Goal: Information Seeking & Learning: Find specific fact

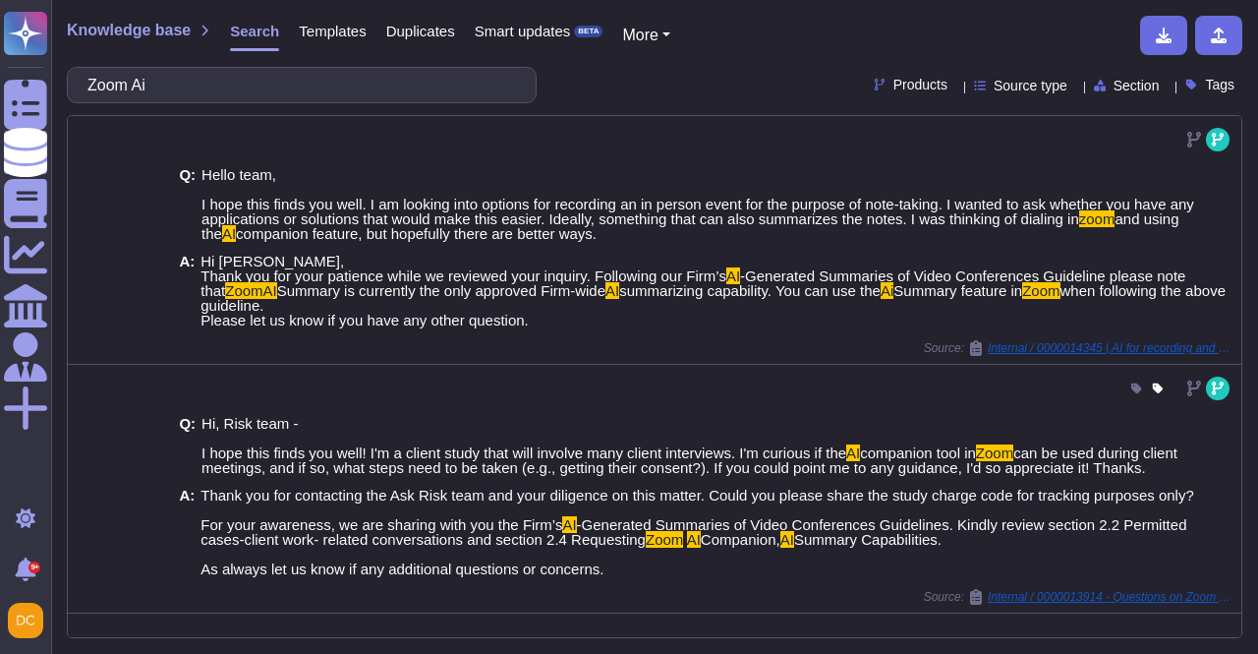
click at [274, 101] on input "Zoom Ai" at bounding box center [297, 85] width 439 height 34
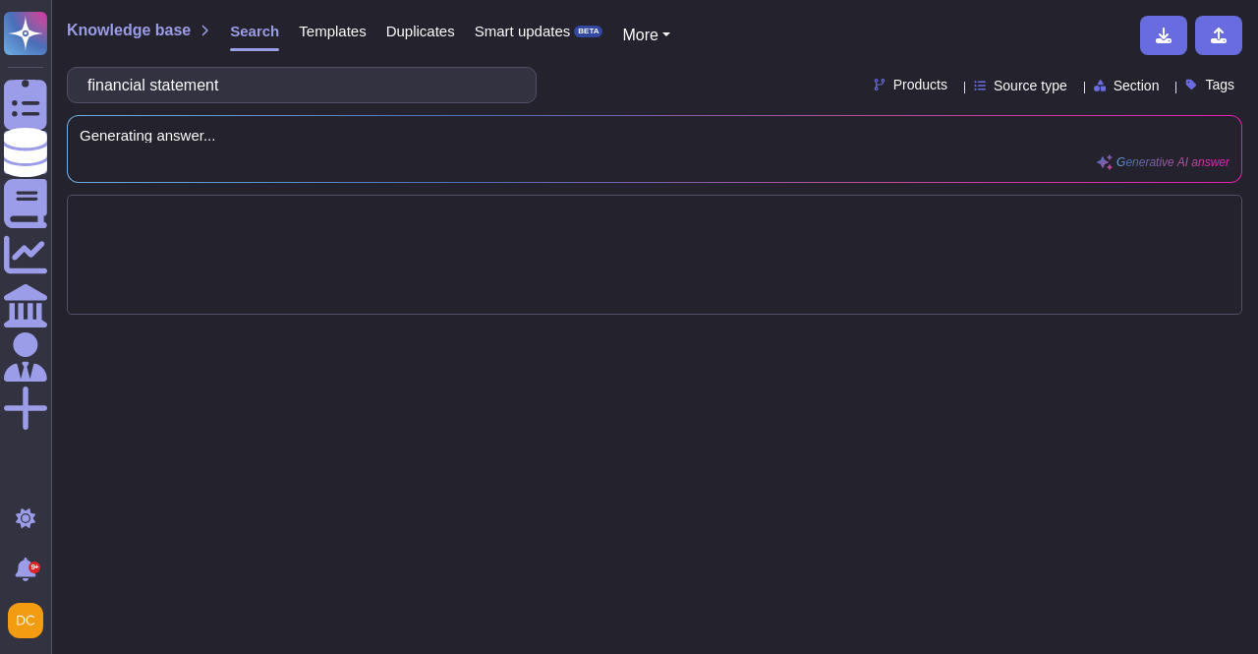
click at [297, 234] on div at bounding box center [655, 255] width 1176 height 120
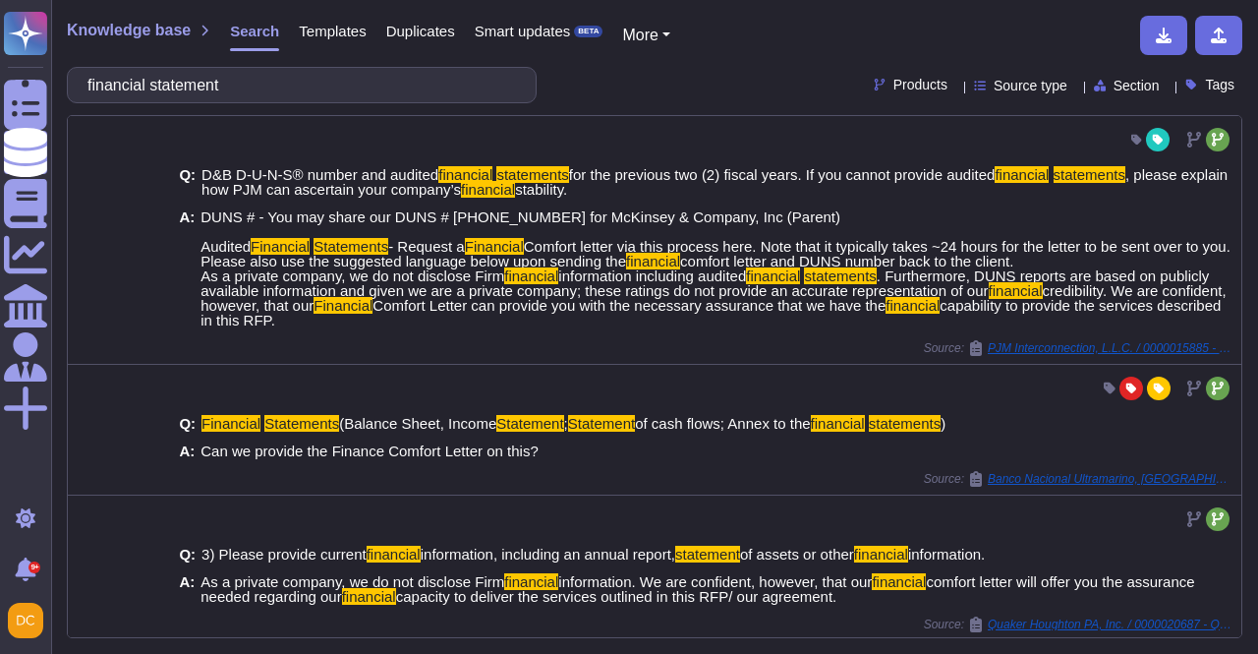
click at [291, 234] on span "DUNS # - You may share our DUNS # [PHONE_NUMBER] for McKinsey & Company, Inc (P…" at bounding box center [717, 268] width 1033 height 118
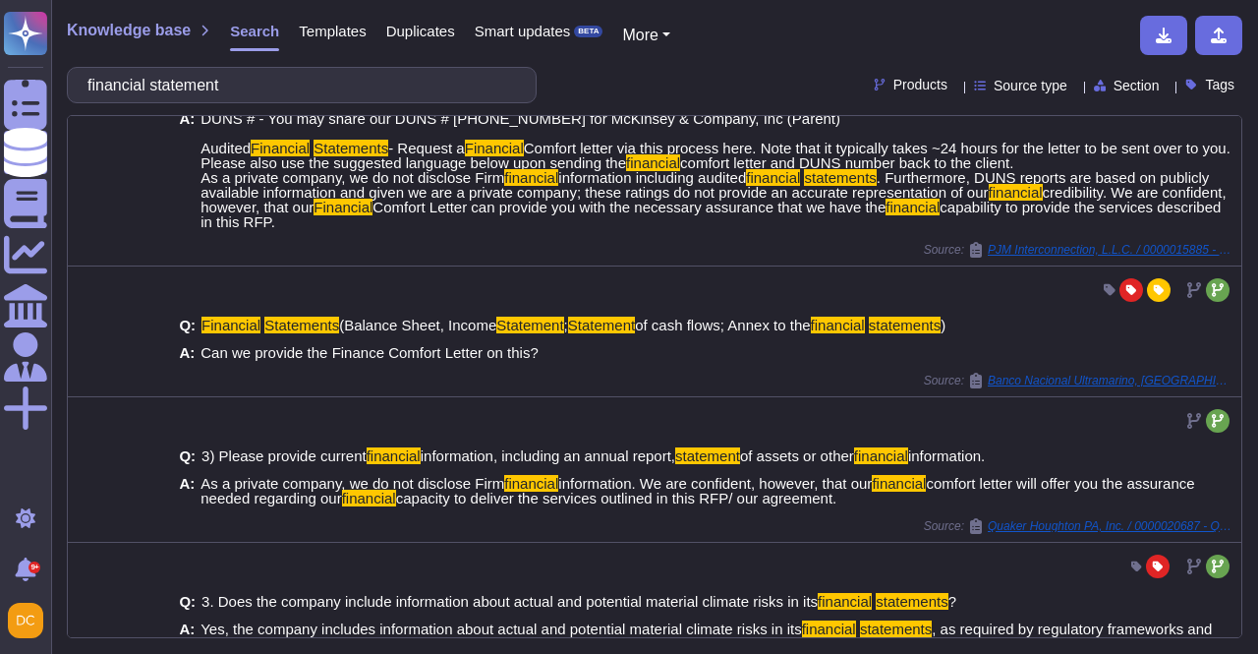
scroll to position [492, 0]
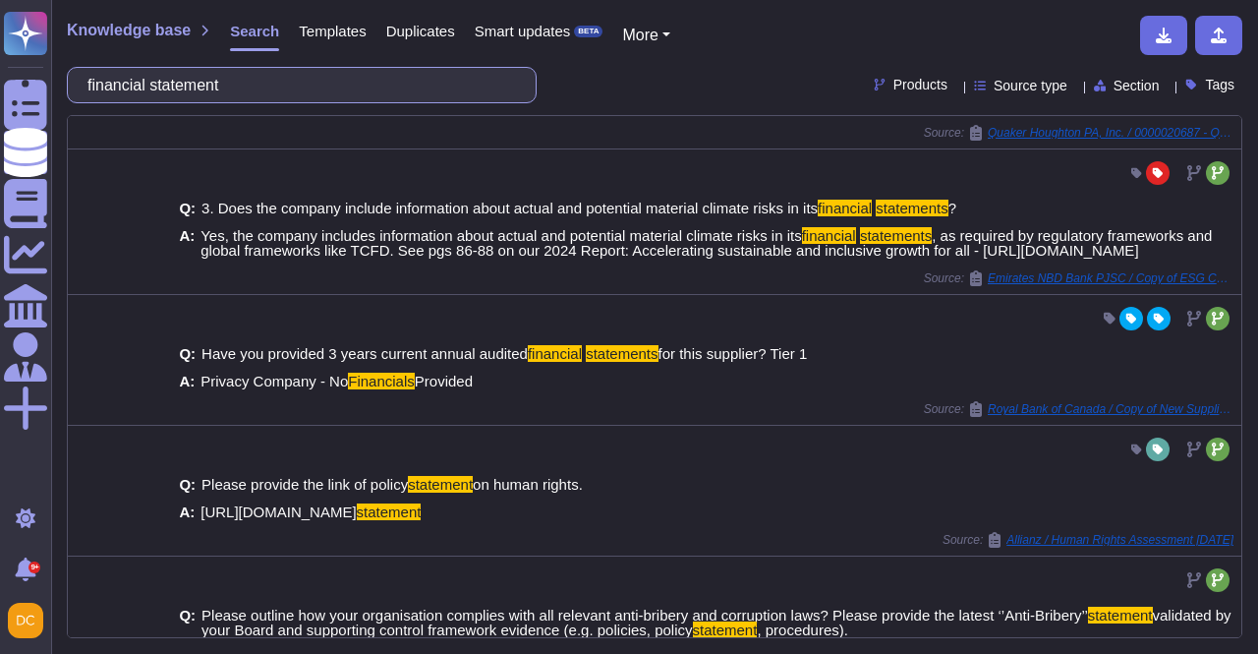
click at [344, 76] on input "financial statement" at bounding box center [297, 85] width 439 height 34
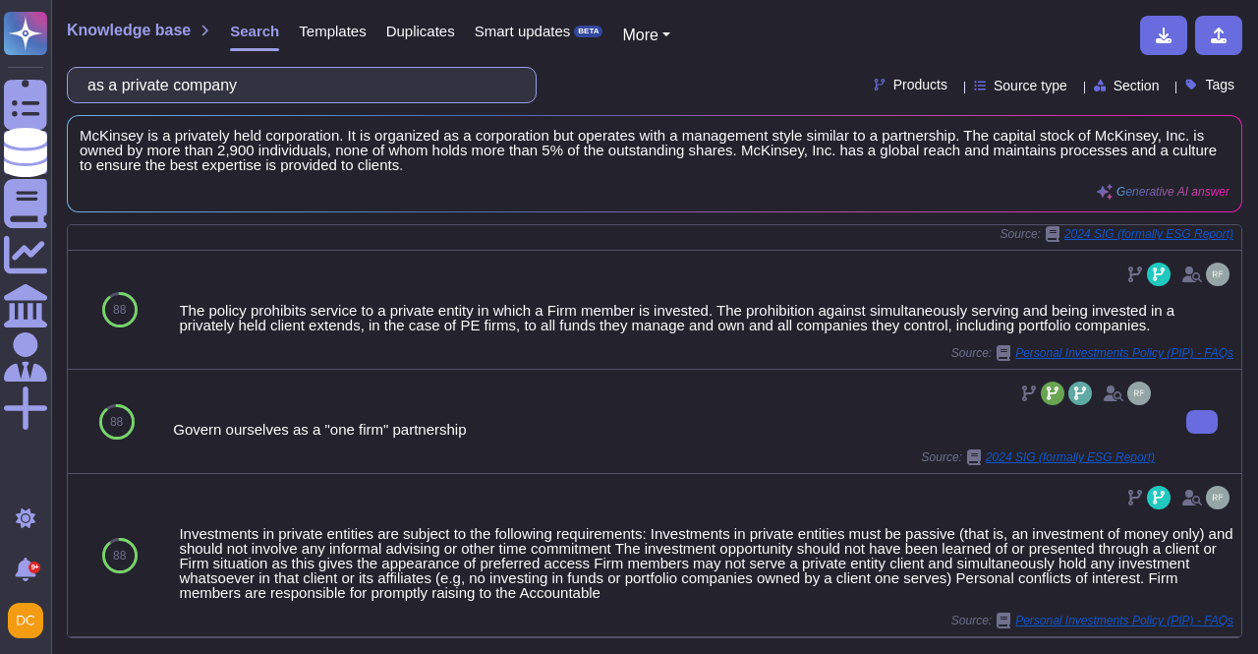
scroll to position [1082, 0]
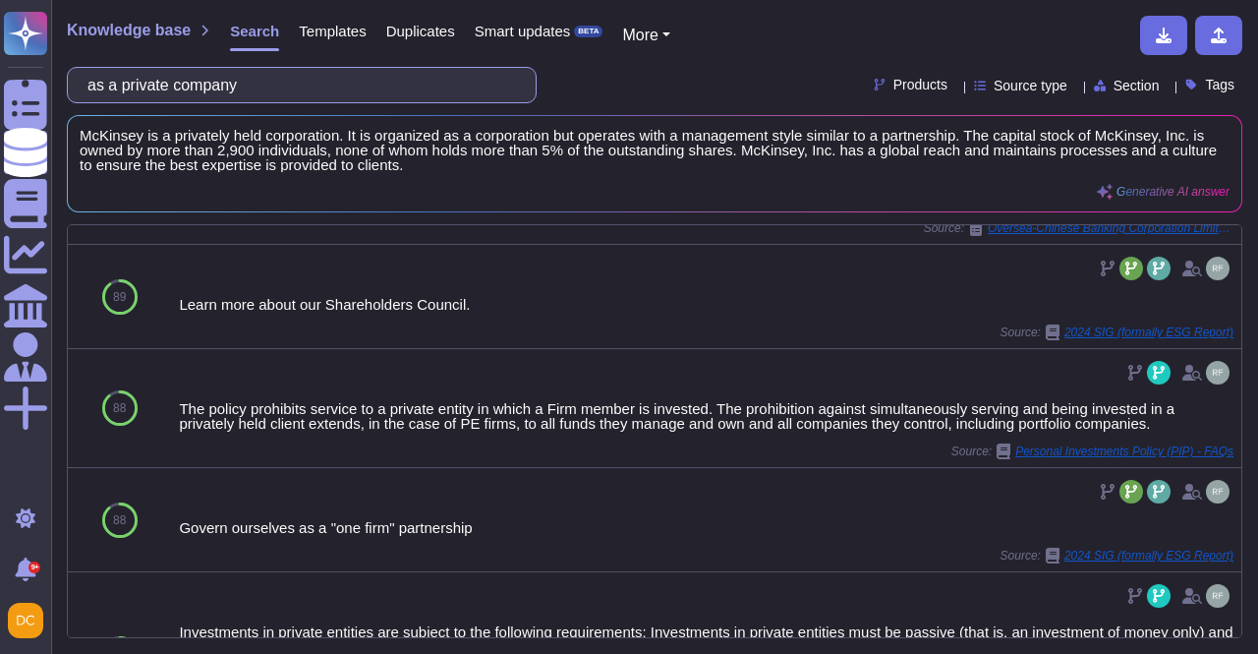
click at [308, 76] on input "as a private company" at bounding box center [297, 85] width 439 height 34
click at [317, 84] on input "as a private company" at bounding box center [297, 85] width 439 height 34
click at [319, 89] on input "as a private company" at bounding box center [297, 85] width 439 height 34
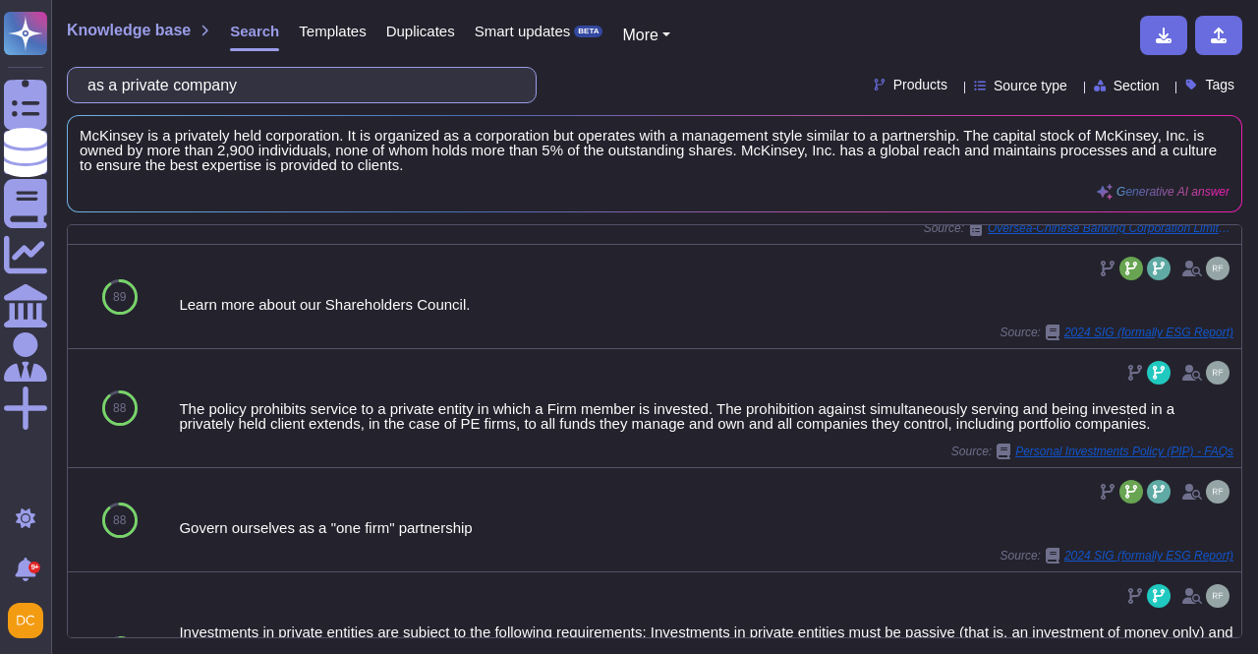
click at [317, 92] on input "as a private company" at bounding box center [297, 85] width 439 height 34
click at [317, 95] on input "as a private company" at bounding box center [297, 85] width 439 height 34
click at [316, 89] on input "as a private company" at bounding box center [297, 85] width 439 height 34
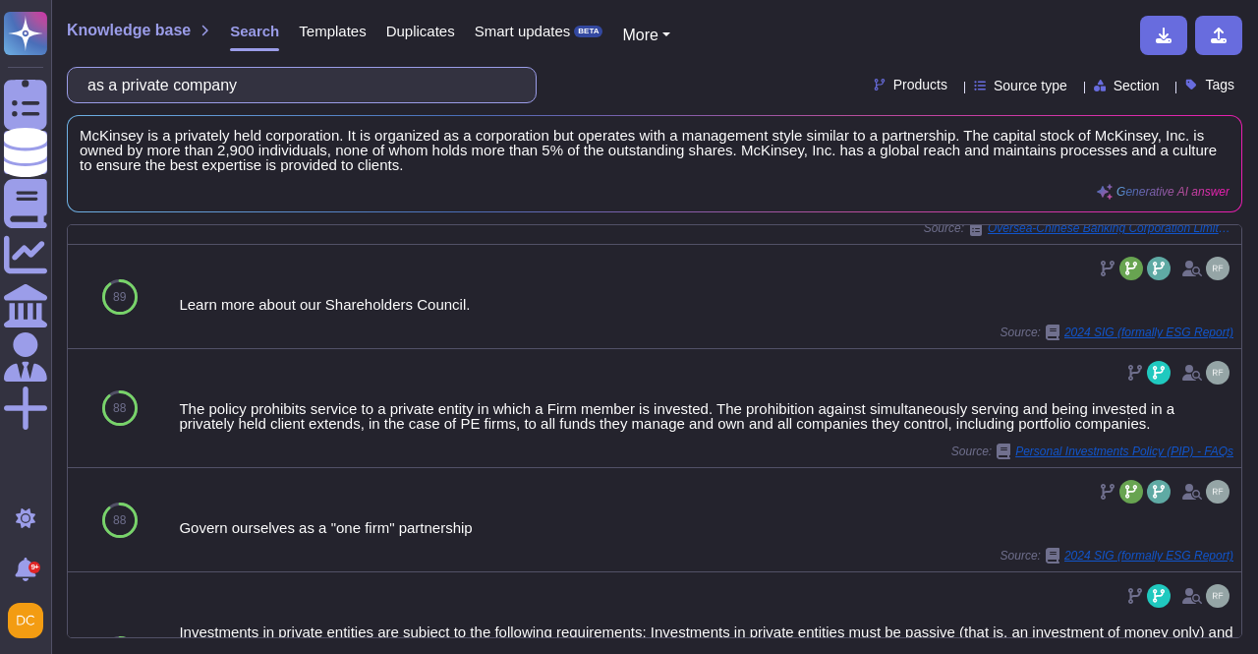
click at [316, 89] on input "as a private company" at bounding box center [297, 85] width 439 height 34
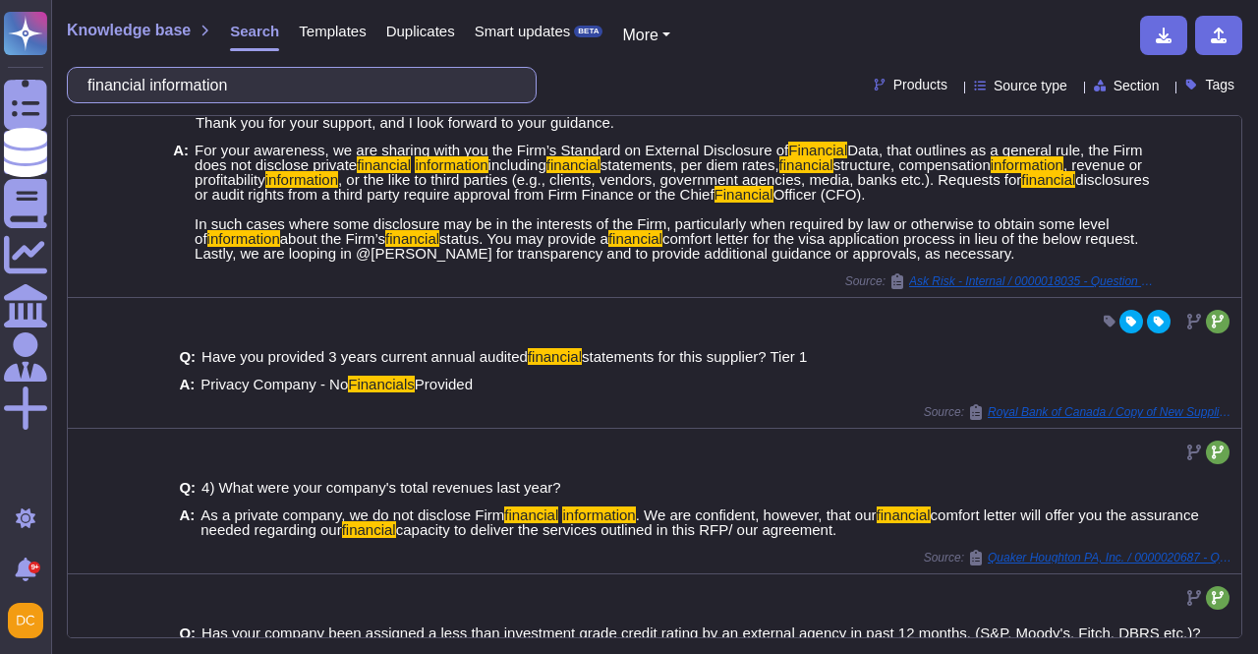
scroll to position [1007, 0]
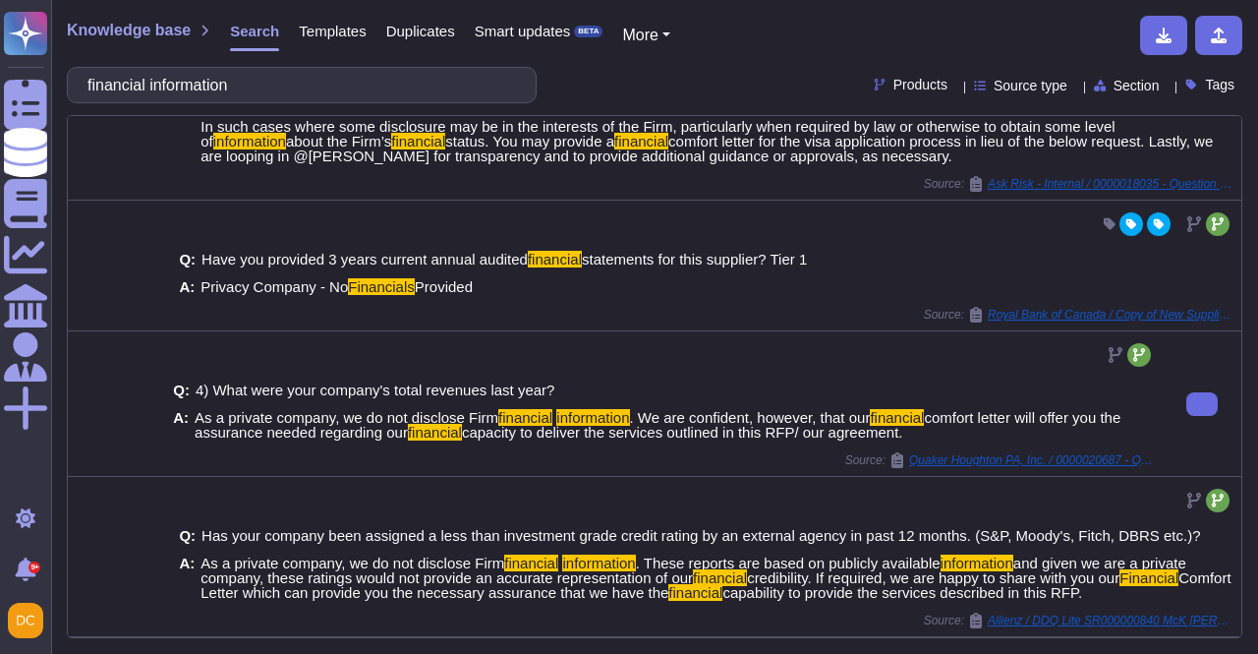
type input "financial information"
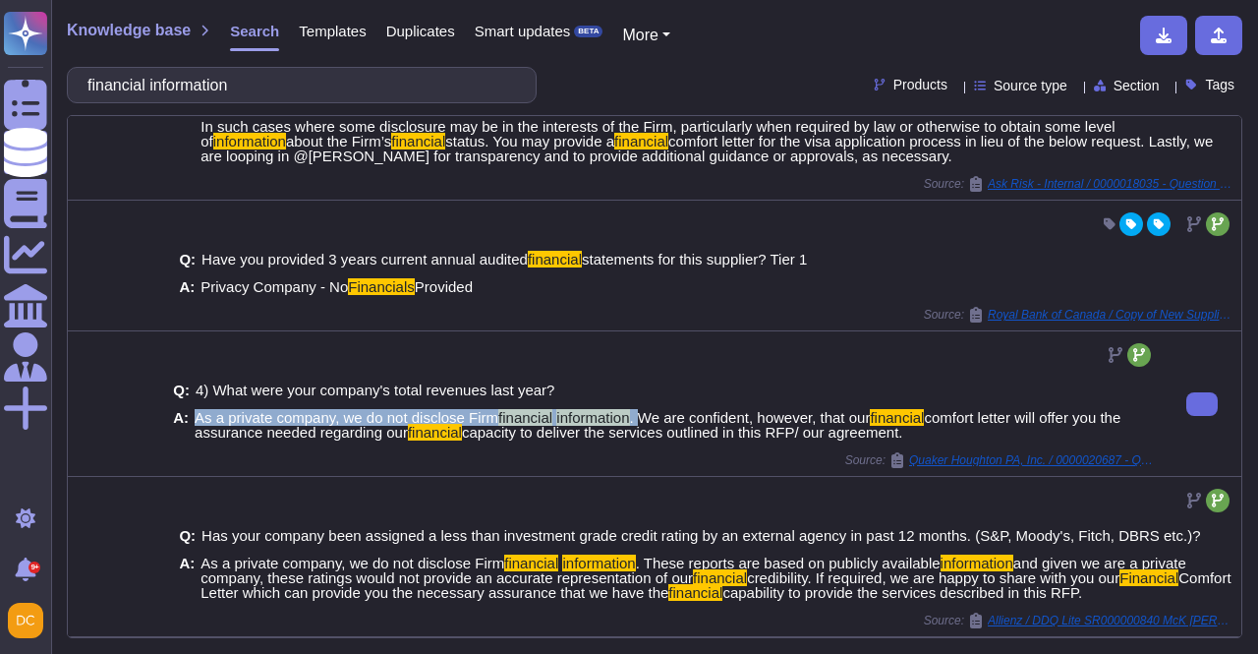
drag, startPoint x: 195, startPoint y: 421, endPoint x: 637, endPoint y: 412, distance: 442.5
click at [637, 412] on span "As a private company, we do not disclose Firm financial information . We are co…" at bounding box center [675, 424] width 961 height 29
copy span "As a private company, we do not disclose Firm financial information ."
